Goal: Task Accomplishment & Management: Manage account settings

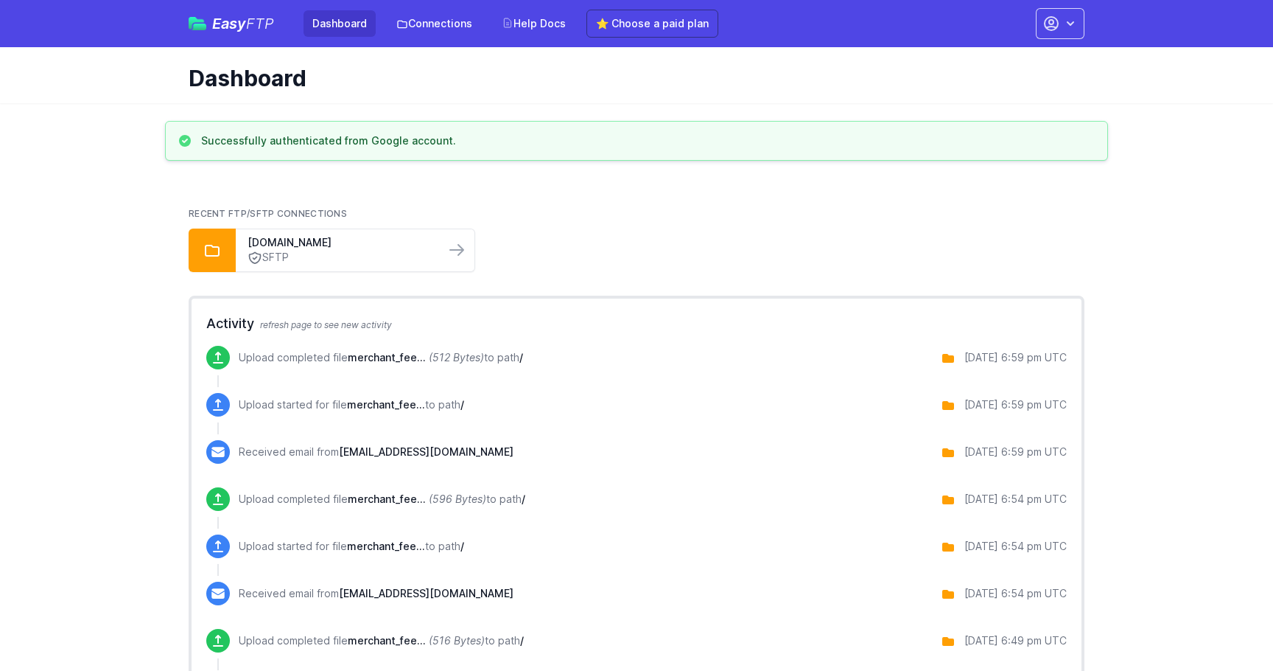
click at [347, 18] on link "Dashboard" at bounding box center [340, 23] width 72 height 27
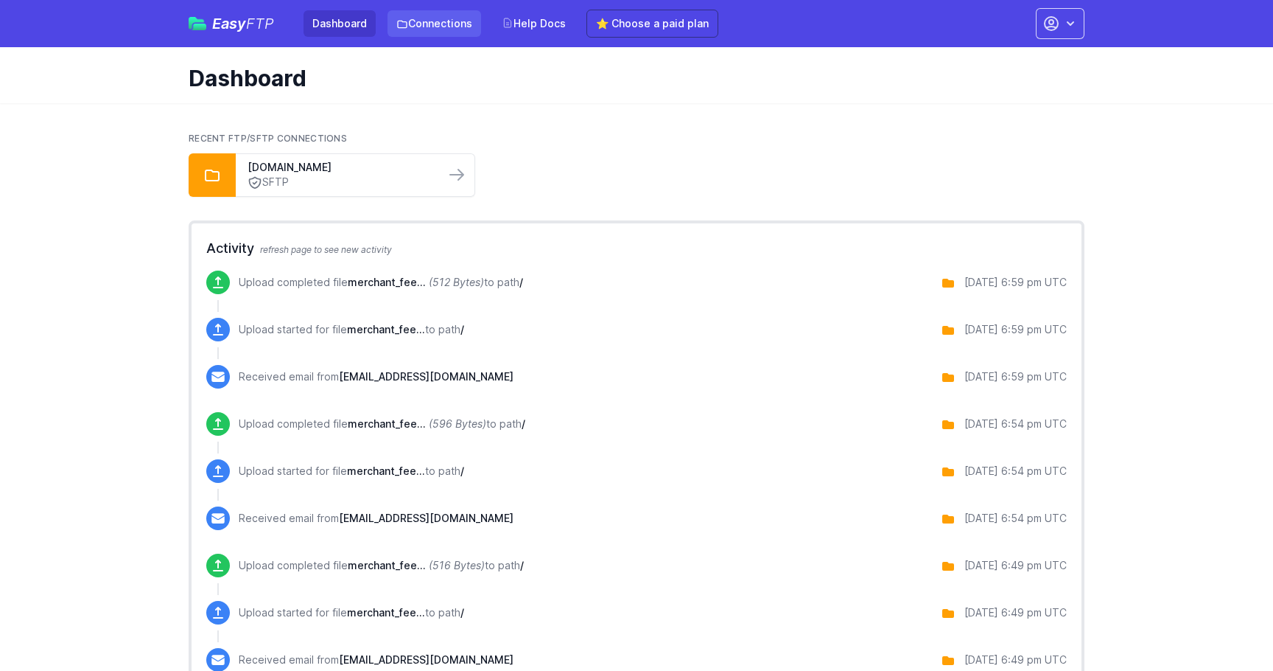
click at [451, 31] on link "Connections" at bounding box center [435, 23] width 94 height 27
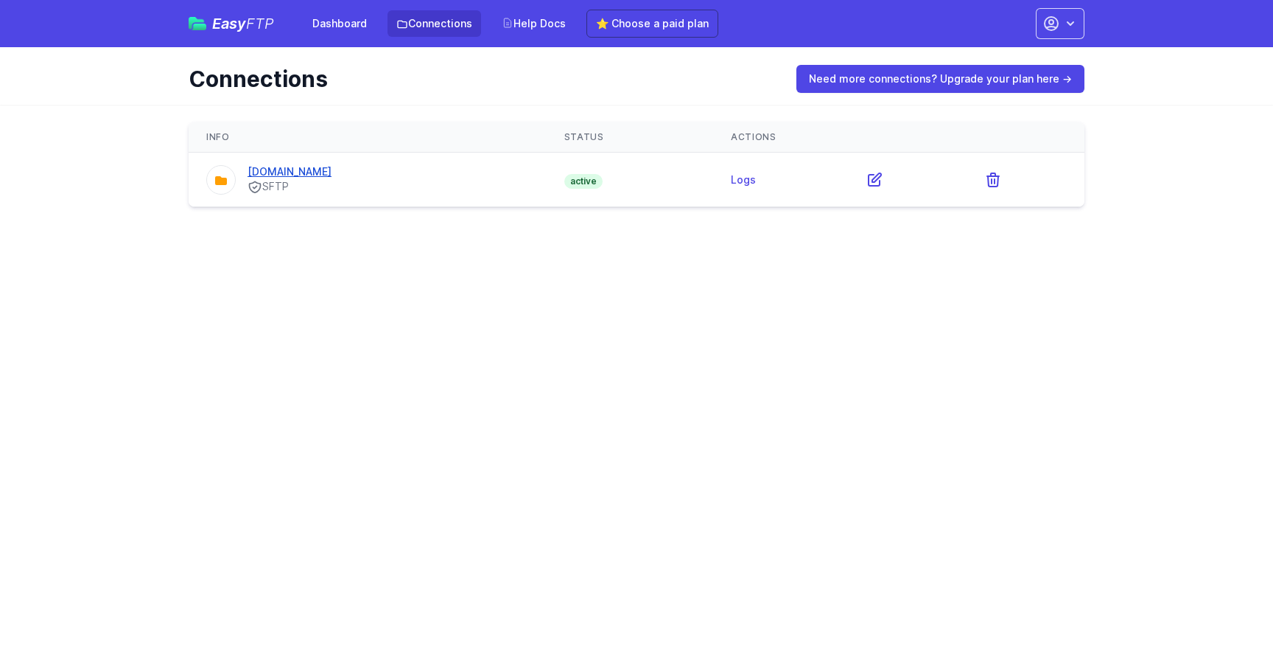
click at [332, 167] on link "[DOMAIN_NAME]" at bounding box center [290, 171] width 84 height 13
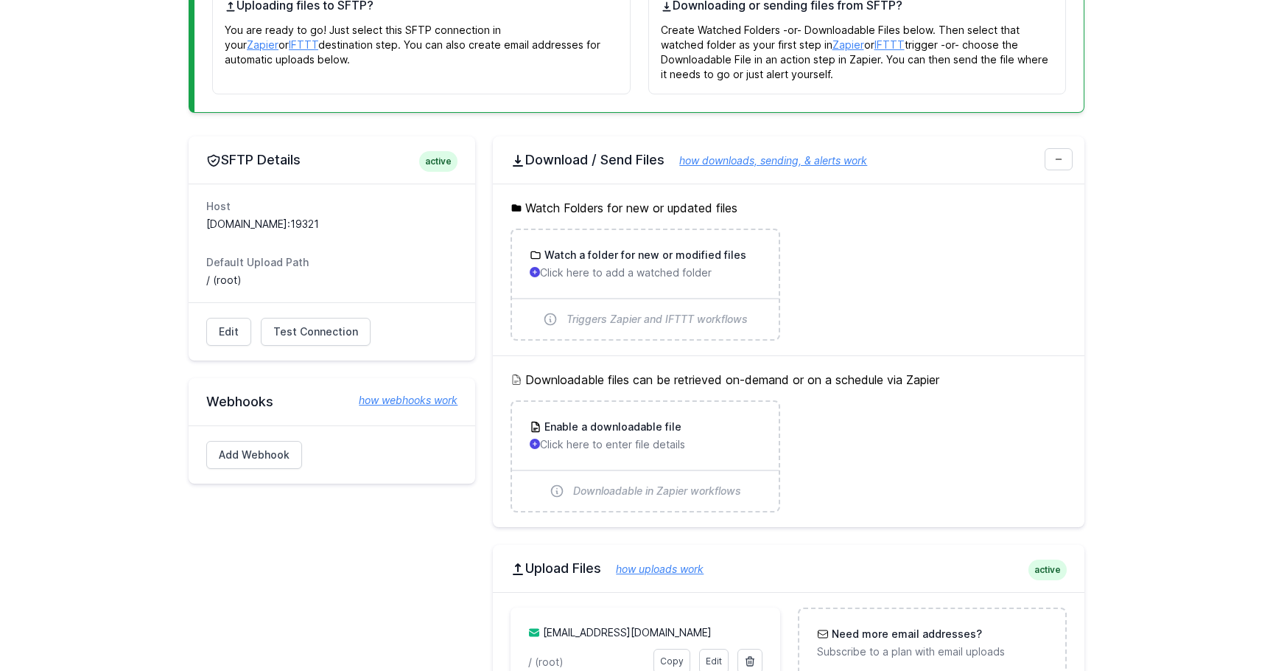
scroll to position [639, 0]
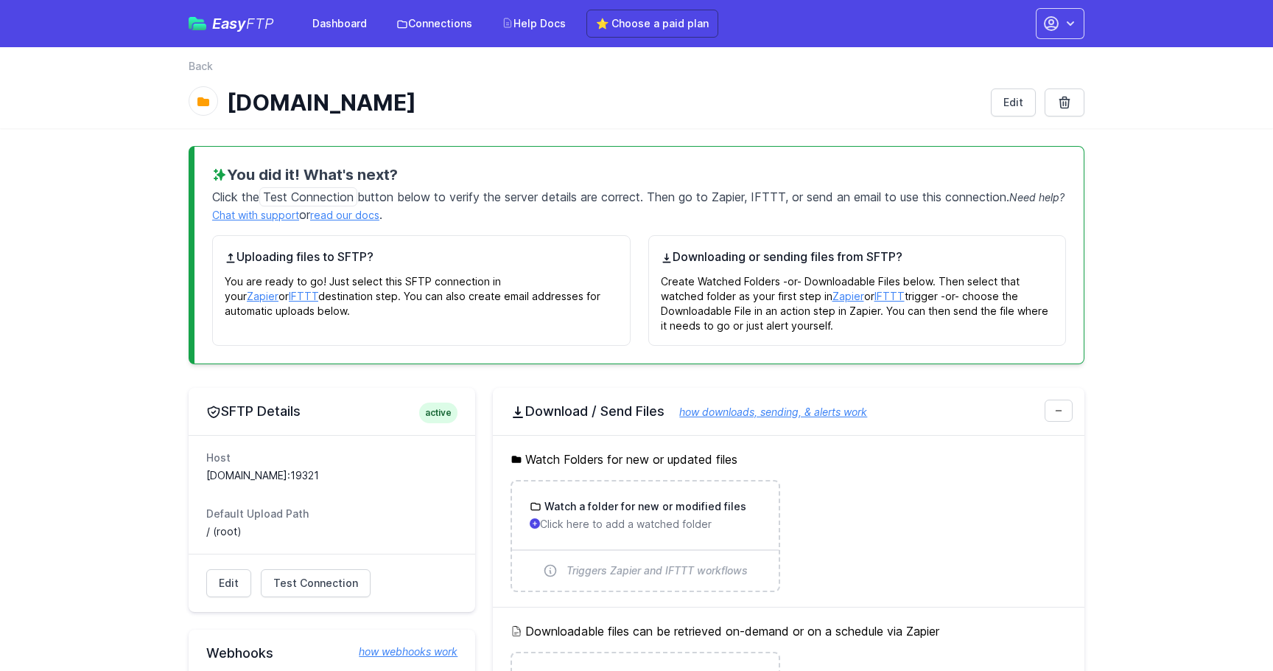
scroll to position [639, 0]
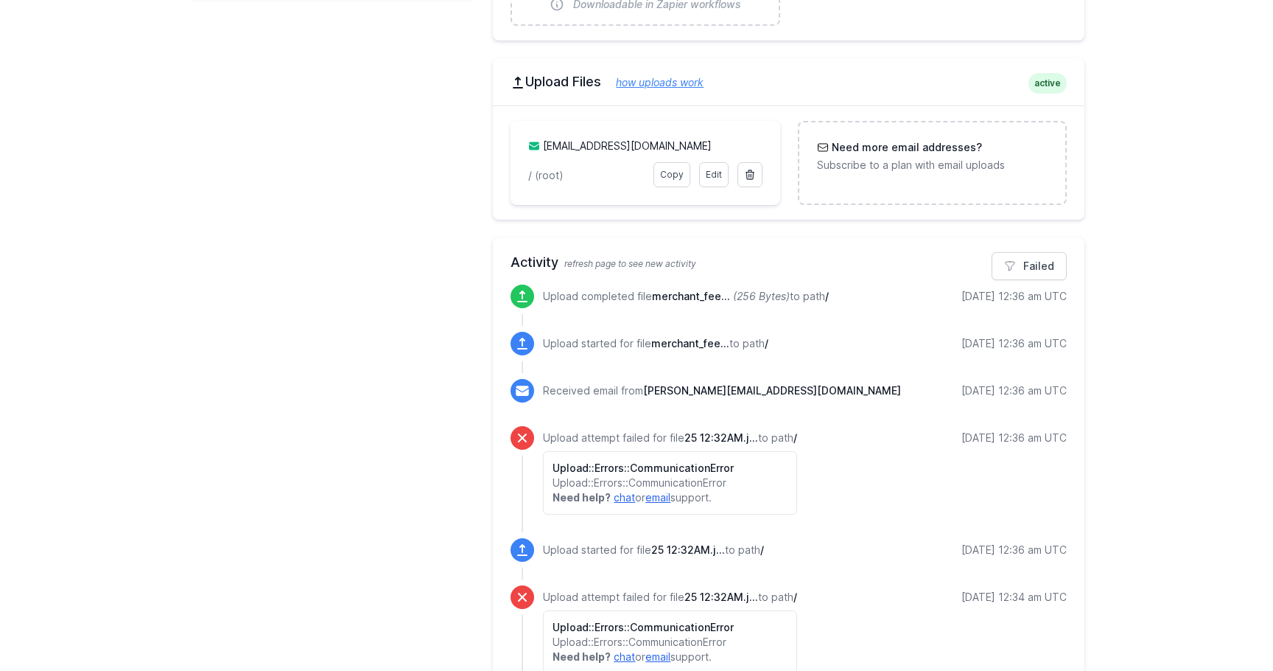
scroll to position [777, 0]
